Goal: Check status

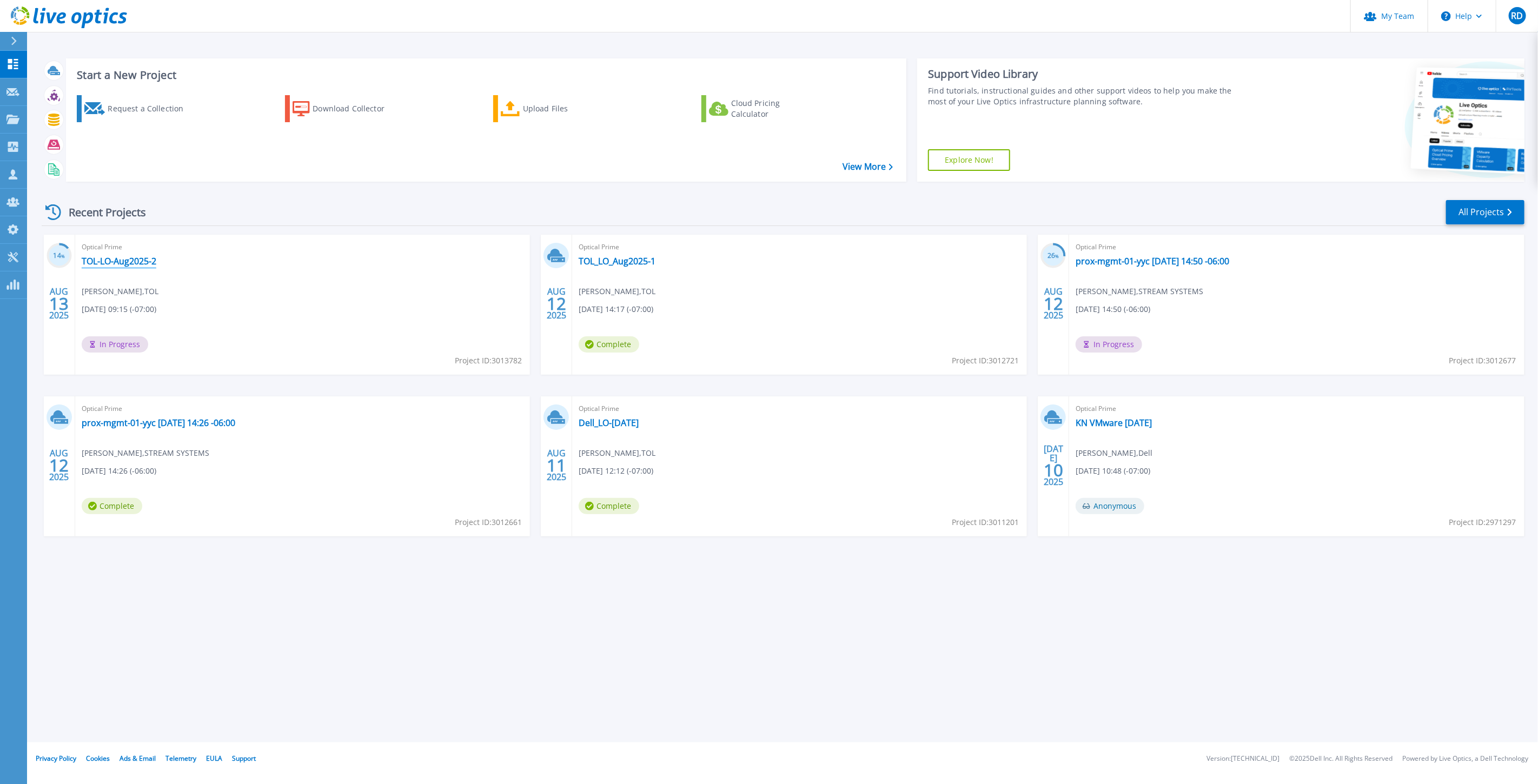
click at [136, 261] on link "TOL-LO-Aug2025-2" at bounding box center [119, 261] width 75 height 10
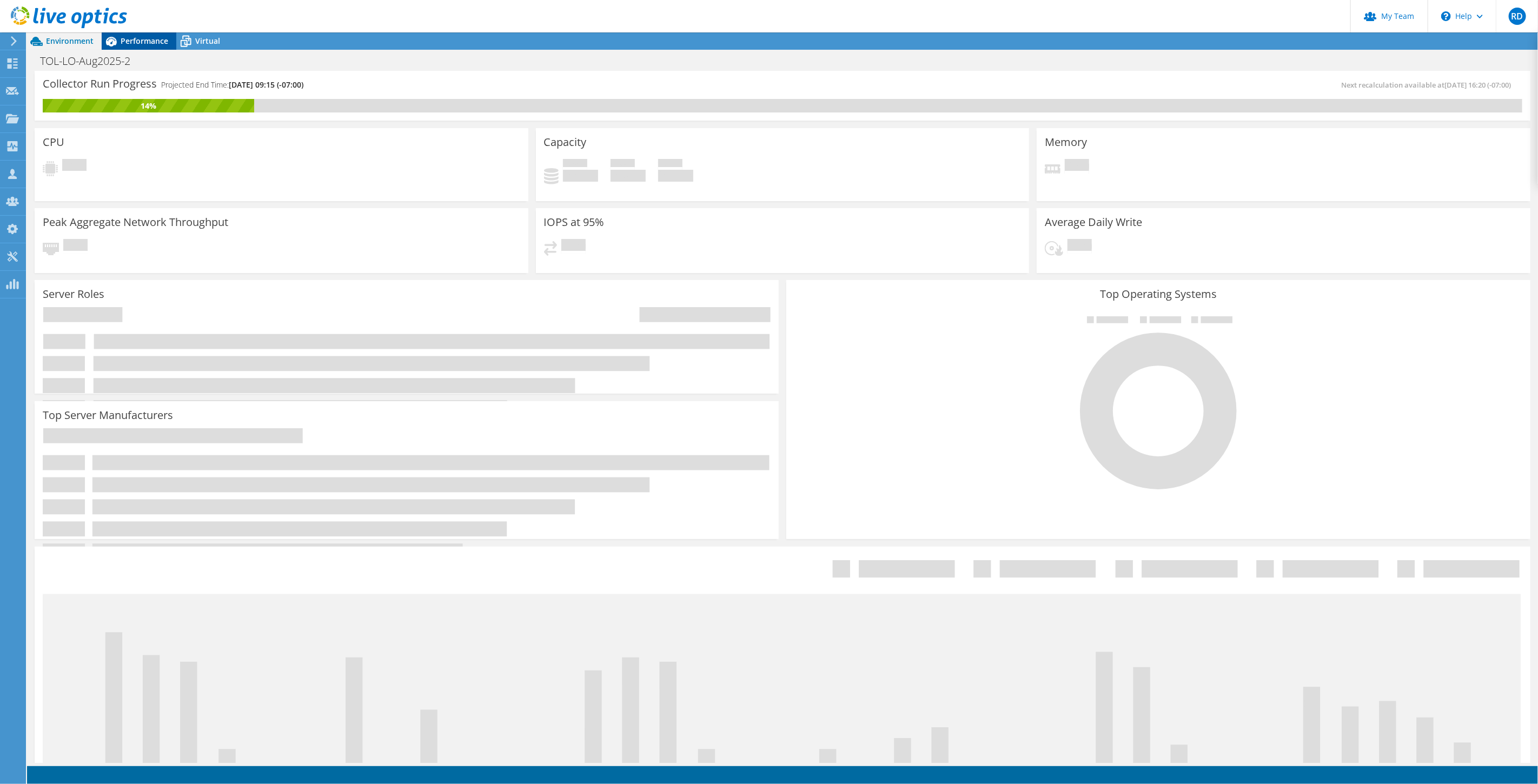
click at [130, 38] on span "Performance" at bounding box center [145, 41] width 48 height 10
